Goal: Task Accomplishment & Management: Manage account settings

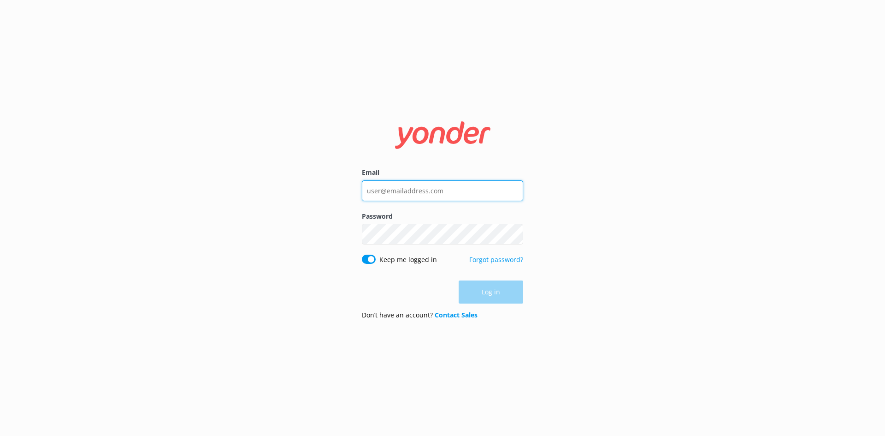
type input "[PERSON_NAME][EMAIL_ADDRESS][DOMAIN_NAME]"
click at [502, 294] on div "Log in" at bounding box center [442, 291] width 161 height 23
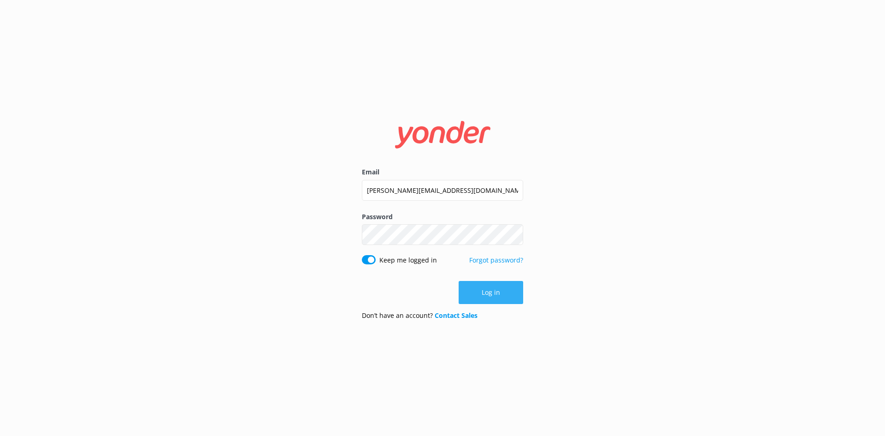
click at [487, 296] on button "Log in" at bounding box center [491, 292] width 65 height 23
